Goal: Use online tool/utility: Utilize a website feature to perform a specific function

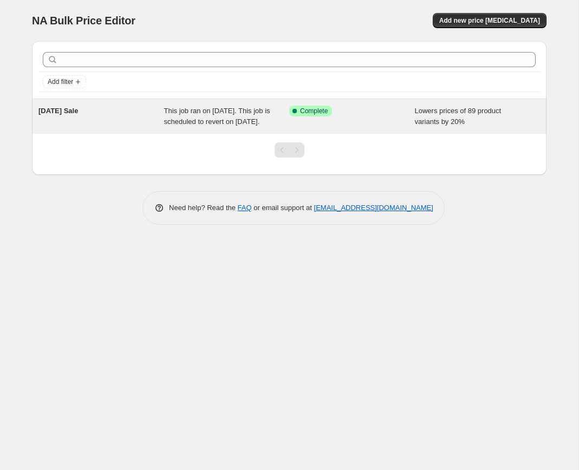
click at [176, 100] on div "September 2025 Sale This job ran on September 30, 2025. This job is scheduled t…" at bounding box center [289, 116] width 514 height 35
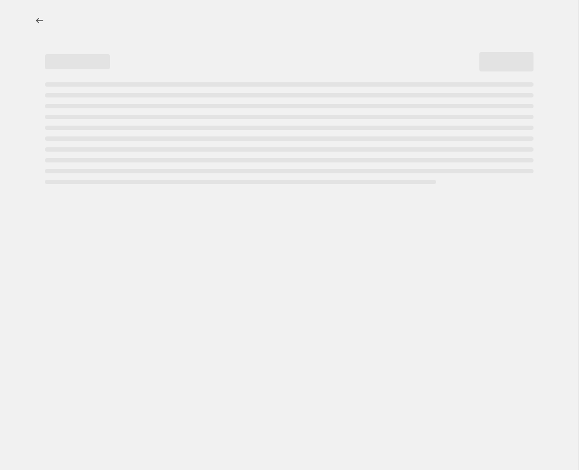
select select "percentage"
select select "collection"
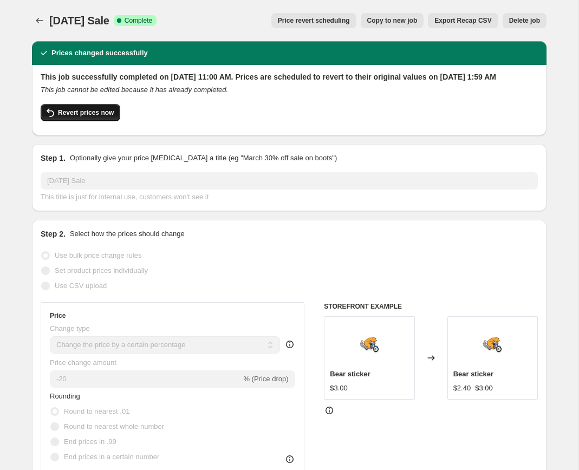
click at [66, 115] on button "Revert prices now" at bounding box center [81, 112] width 80 height 17
checkbox input "false"
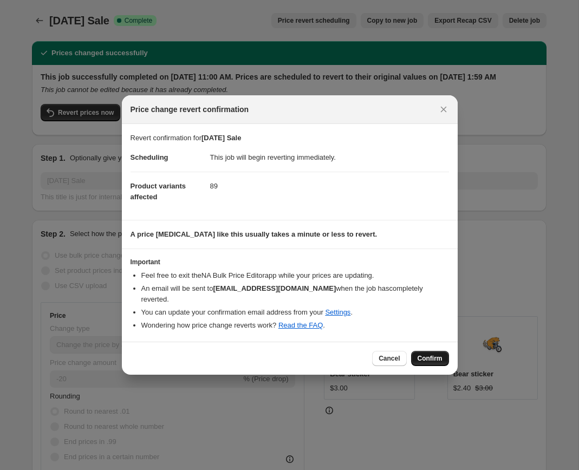
click at [432, 361] on span "Confirm" at bounding box center [429, 358] width 25 height 9
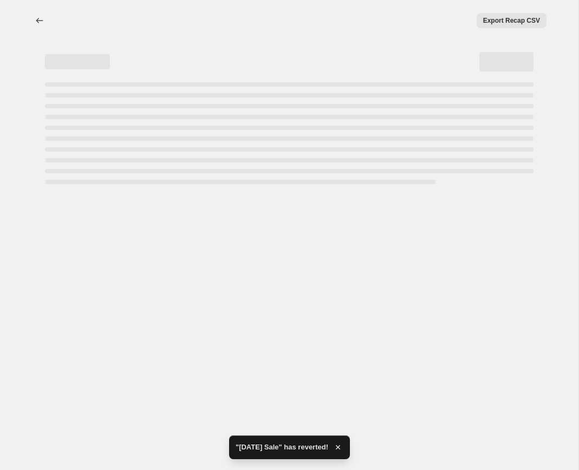
select select "percentage"
select select "collection"
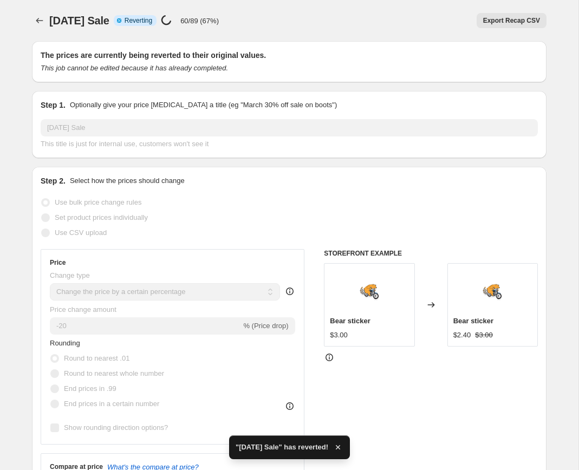
checkbox input "true"
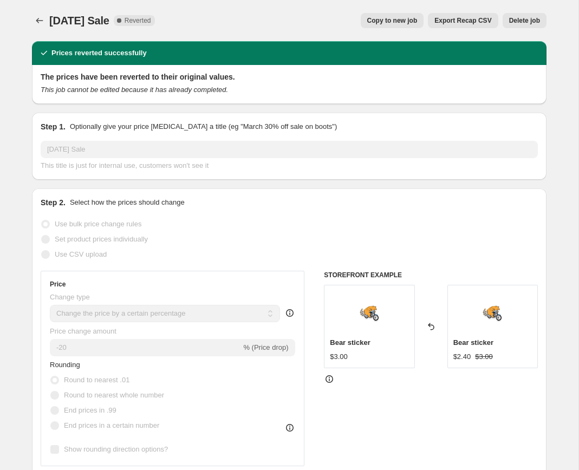
click at [394, 23] on span "Copy to new job" at bounding box center [392, 20] width 50 height 9
select select "percentage"
select select "collection"
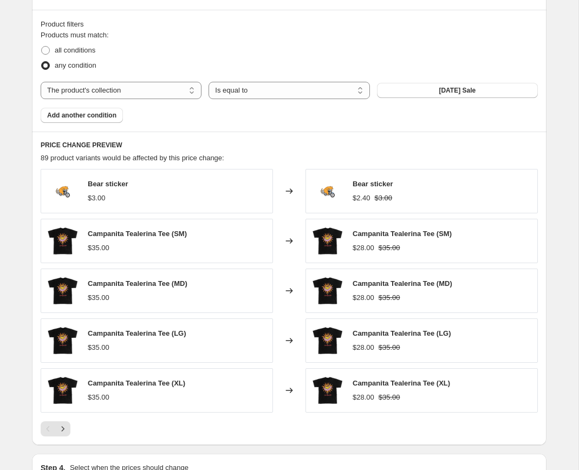
scroll to position [591, 0]
click at [251, 110] on div "Products must match: all conditions any condition The product The product's col…" at bounding box center [289, 76] width 497 height 93
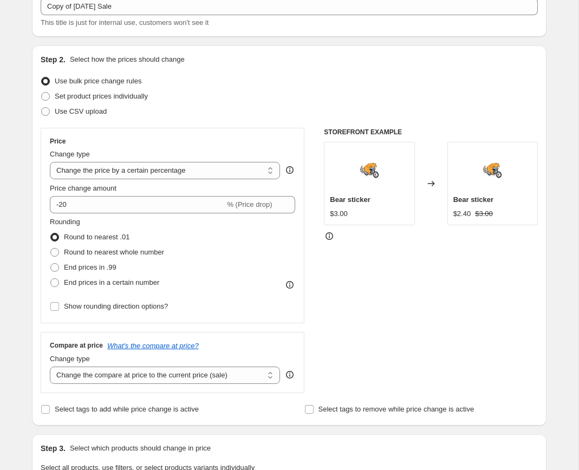
scroll to position [0, 0]
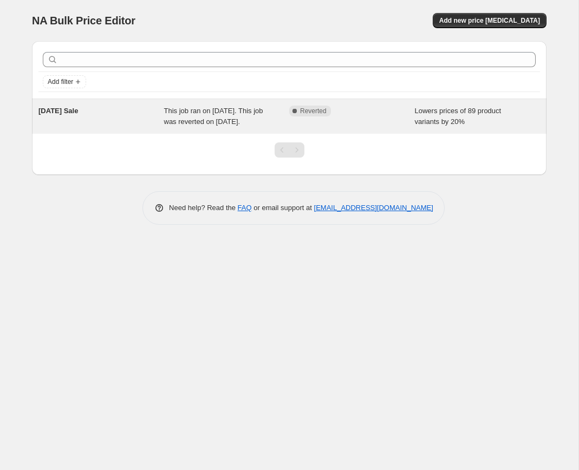
click at [213, 134] on div "[DATE] Sale This job ran on [DATE]. This job was reverted on [DATE]. Complete R…" at bounding box center [289, 116] width 514 height 35
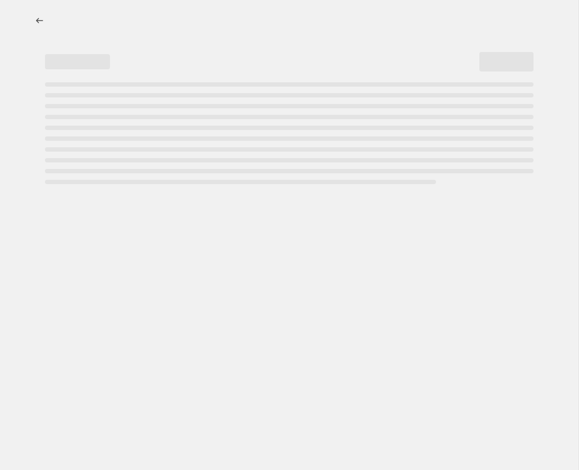
select select "percentage"
select select "collection"
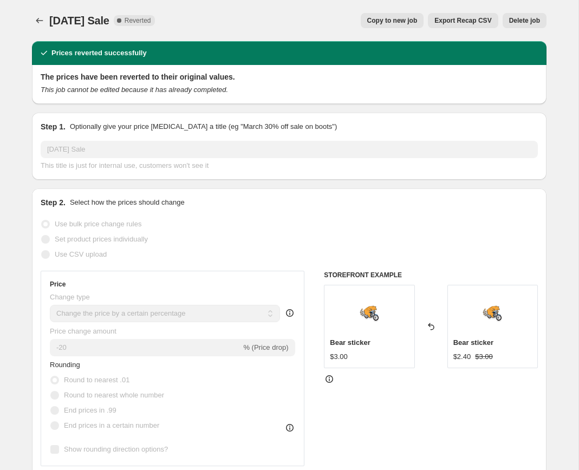
click at [400, 20] on span "Copy to new job" at bounding box center [392, 20] width 50 height 9
select select "percentage"
select select "collection"
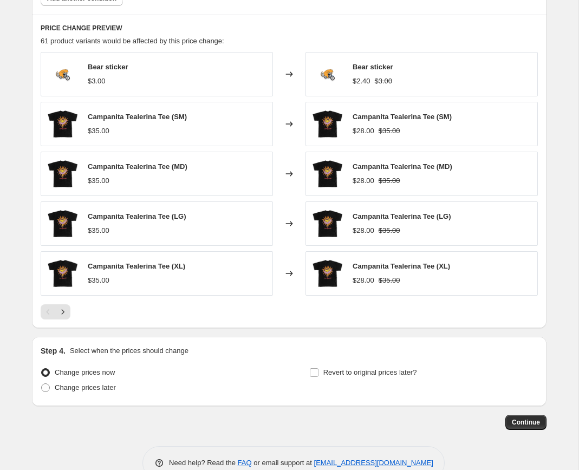
scroll to position [734, 0]
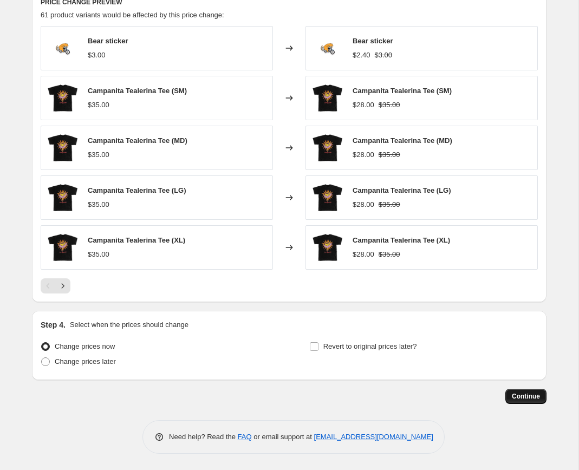
click at [527, 397] on span "Continue" at bounding box center [526, 396] width 28 height 9
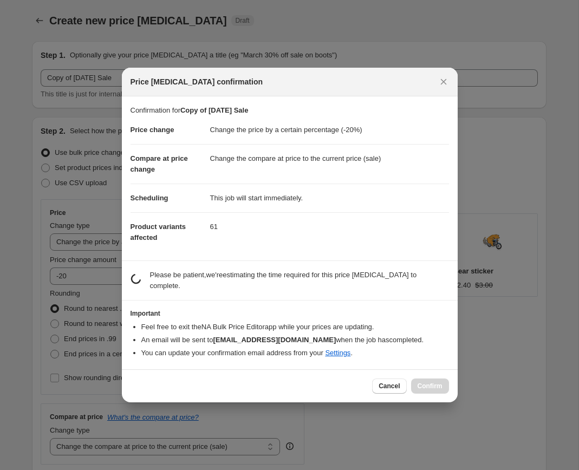
scroll to position [0, 0]
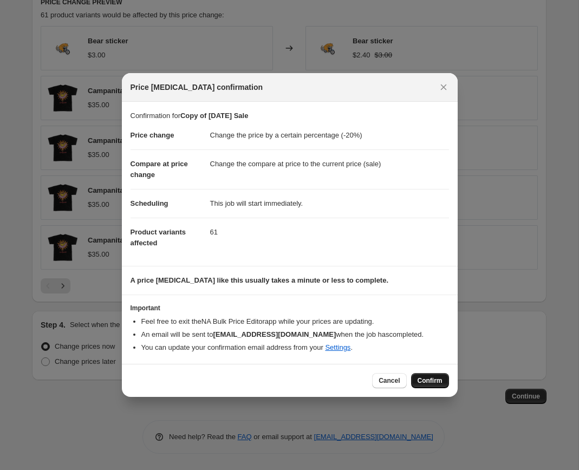
click at [437, 376] on span "Confirm" at bounding box center [429, 380] width 25 height 9
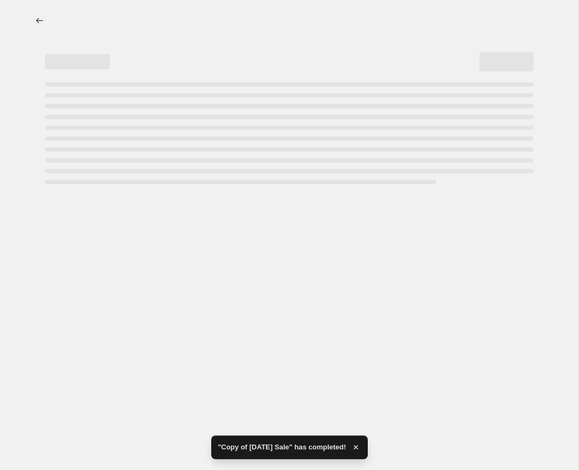
select select "percentage"
select select "collection"
